Goal: Use online tool/utility: Utilize a website feature to perform a specific function

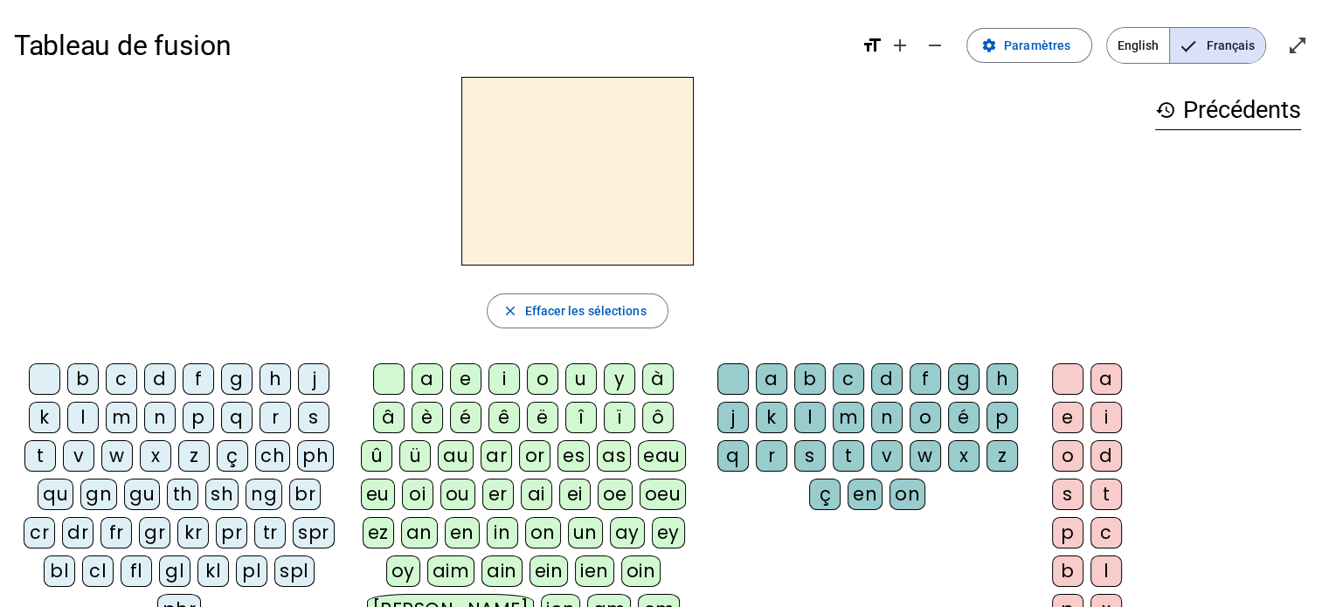
click at [38, 494] on div "qu" at bounding box center [56, 494] width 36 height 31
click at [497, 373] on div "i" at bounding box center [503, 378] width 31 height 31
click at [311, 416] on div "s" at bounding box center [313, 417] width 31 height 31
click at [38, 488] on div "qu" at bounding box center [56, 494] width 36 height 31
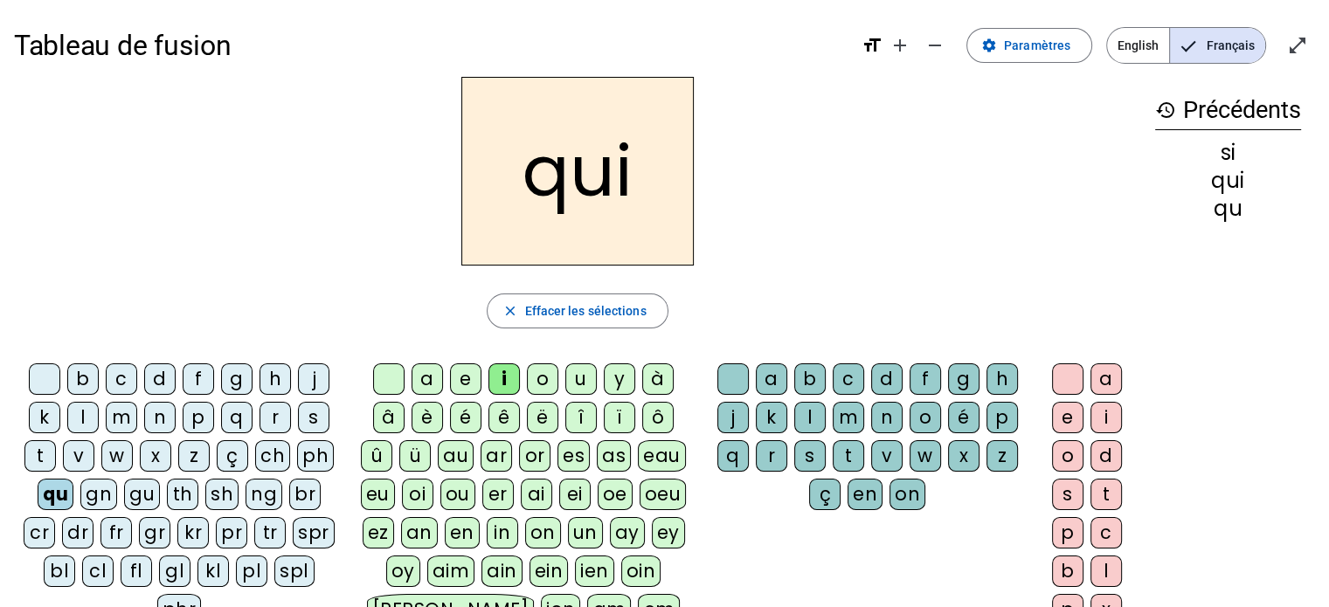
click at [314, 422] on div "s" at bounding box center [313, 417] width 31 height 31
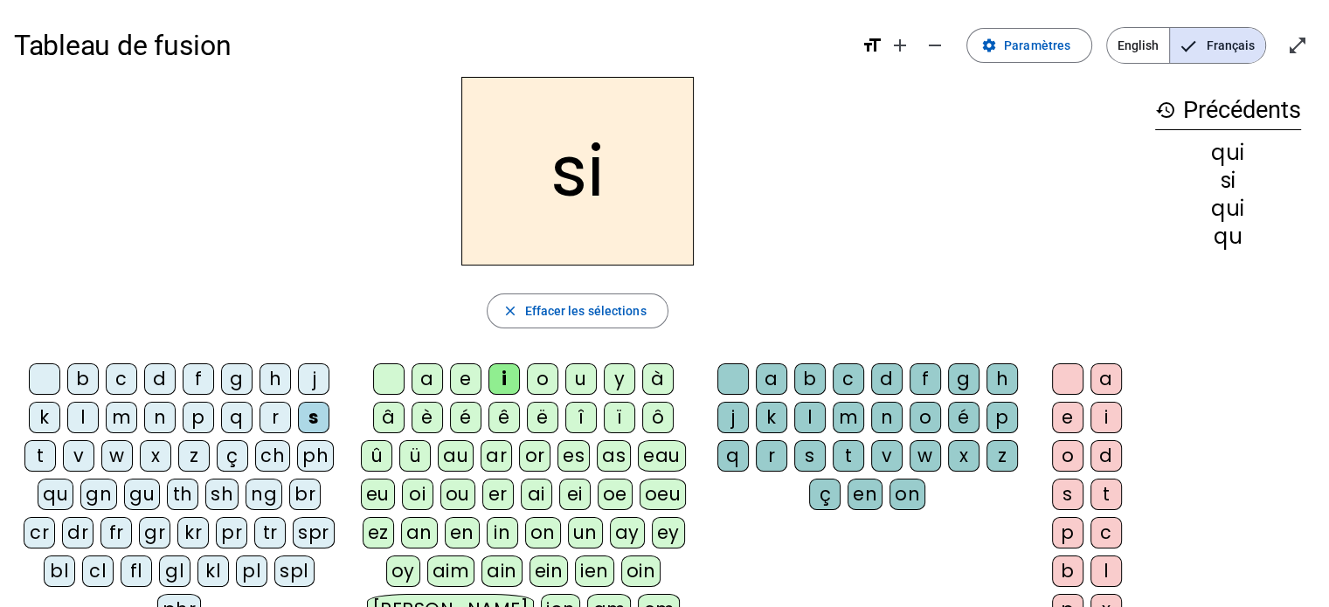
click at [152, 413] on div "n" at bounding box center [159, 417] width 31 height 31
click at [463, 377] on div "e" at bounding box center [465, 378] width 31 height 31
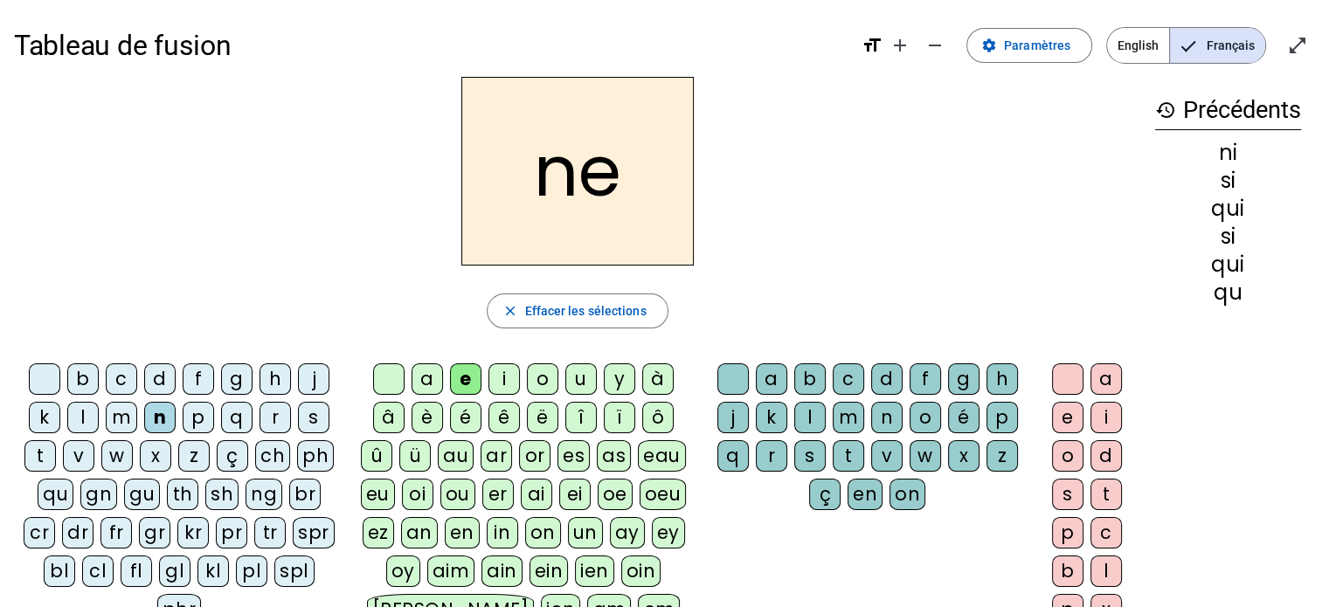
click at [317, 422] on div "s" at bounding box center [313, 417] width 31 height 31
click at [49, 459] on div "t" at bounding box center [39, 455] width 31 height 31
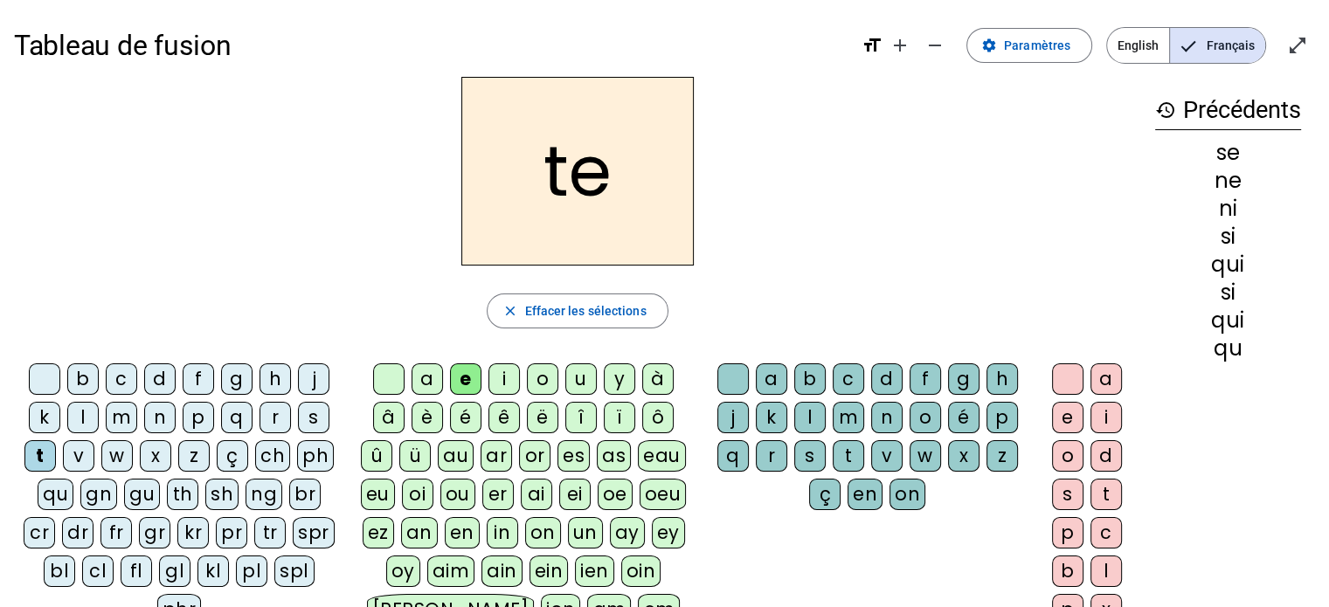
click at [160, 378] on div "d" at bounding box center [159, 378] width 31 height 31
click at [578, 377] on div "u" at bounding box center [580, 378] width 31 height 31
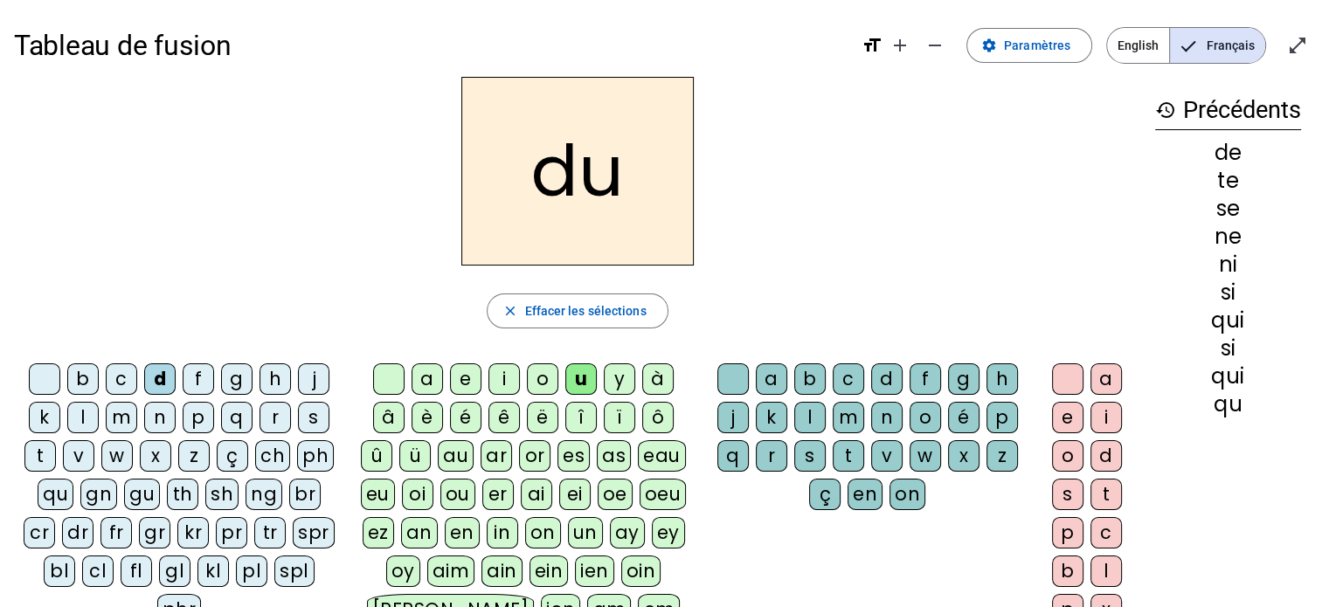
click at [318, 421] on div "s" at bounding box center [313, 417] width 31 height 31
click at [86, 415] on div "l" at bounding box center [82, 417] width 31 height 31
click at [42, 453] on div "t" at bounding box center [39, 455] width 31 height 31
click at [427, 375] on div "a" at bounding box center [426, 378] width 31 height 31
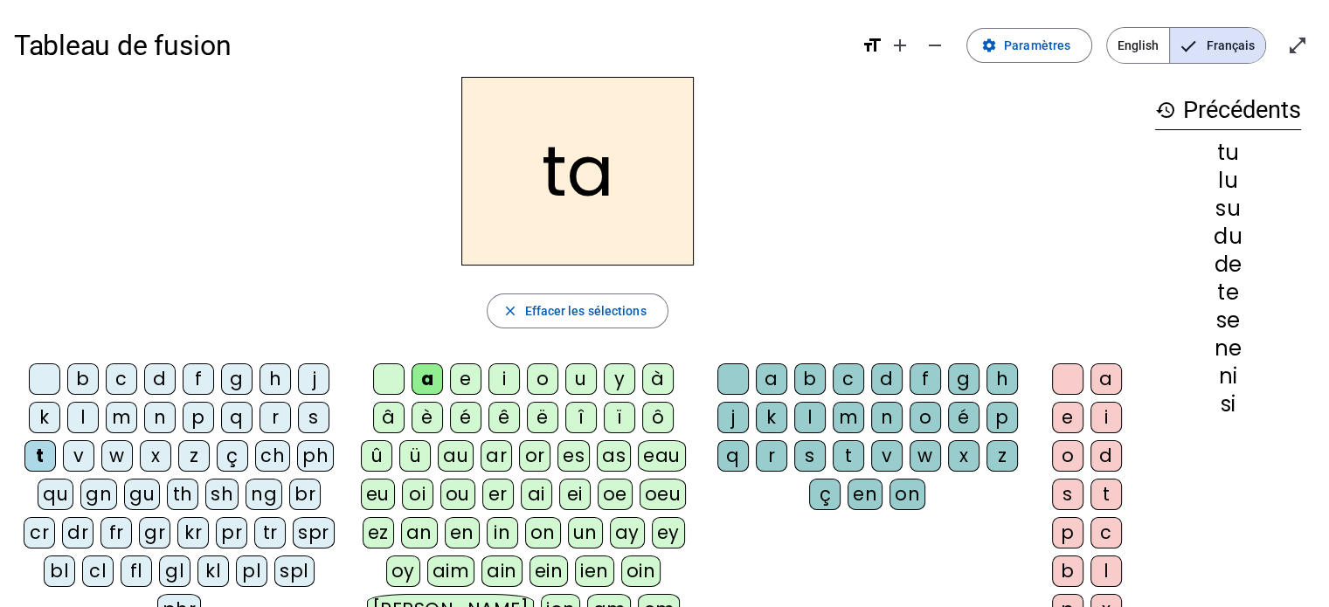
click at [311, 417] on div "s" at bounding box center [313, 417] width 31 height 31
click at [42, 453] on div "t" at bounding box center [39, 455] width 31 height 31
click at [119, 418] on div "m" at bounding box center [121, 417] width 31 height 31
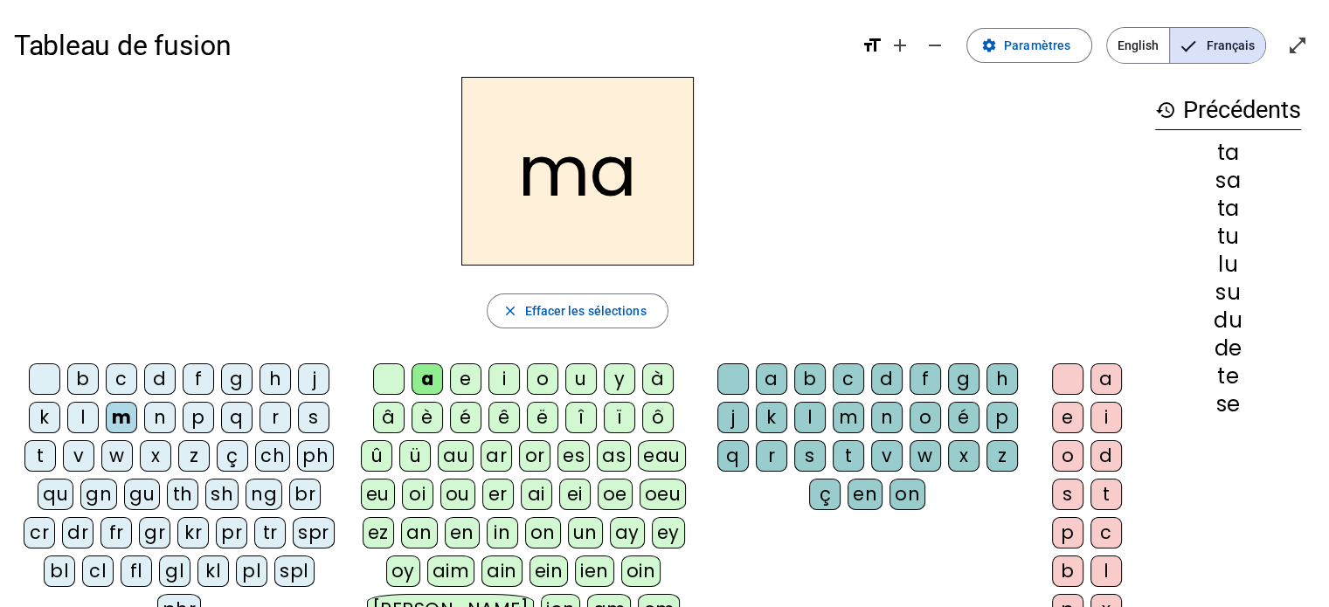
click at [467, 380] on div "e" at bounding box center [465, 378] width 31 height 31
click at [159, 372] on div "d" at bounding box center [159, 378] width 31 height 31
